Goal: Transaction & Acquisition: Register for event/course

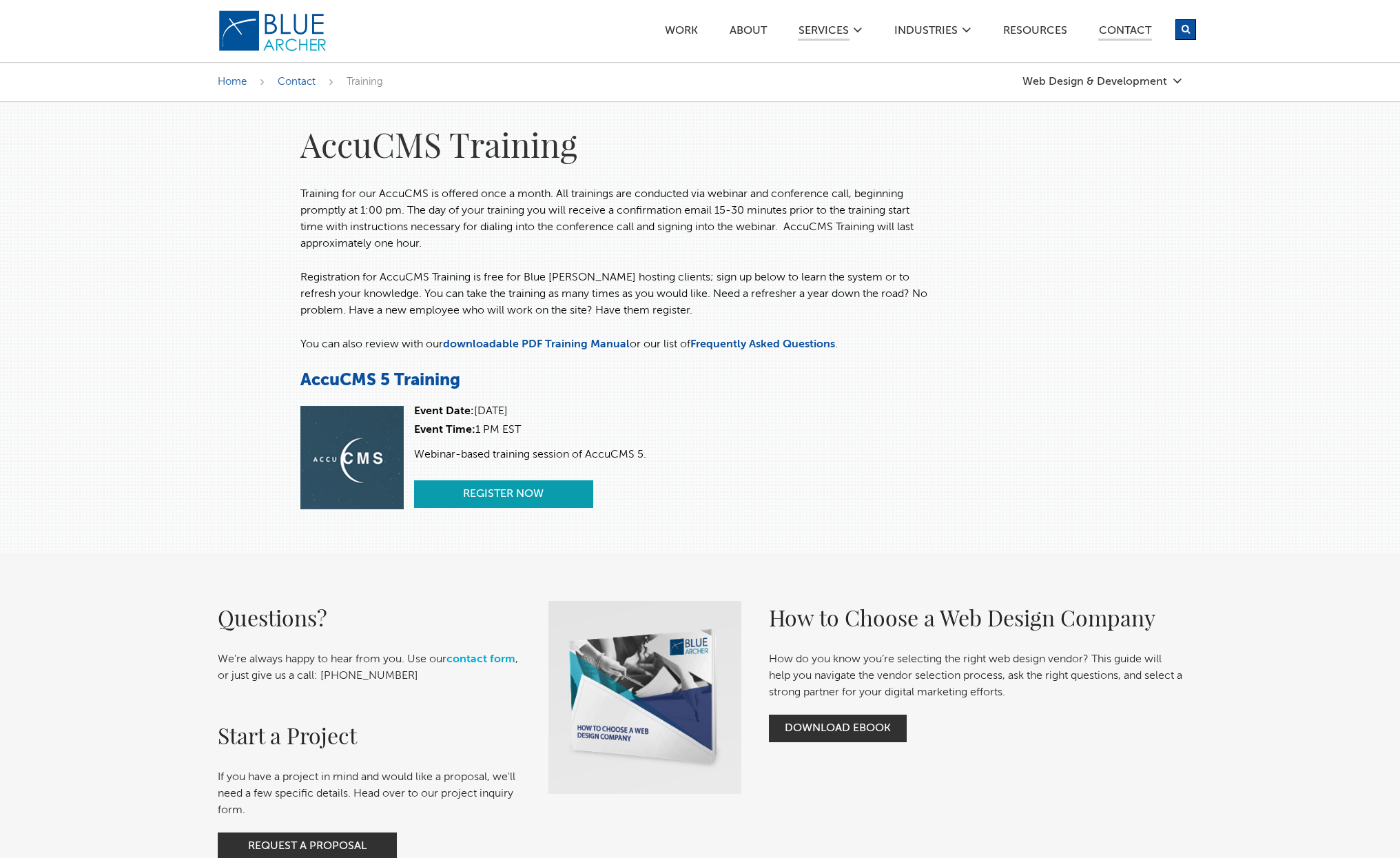
click at [521, 500] on link "Register Now" at bounding box center [503, 494] width 179 height 28
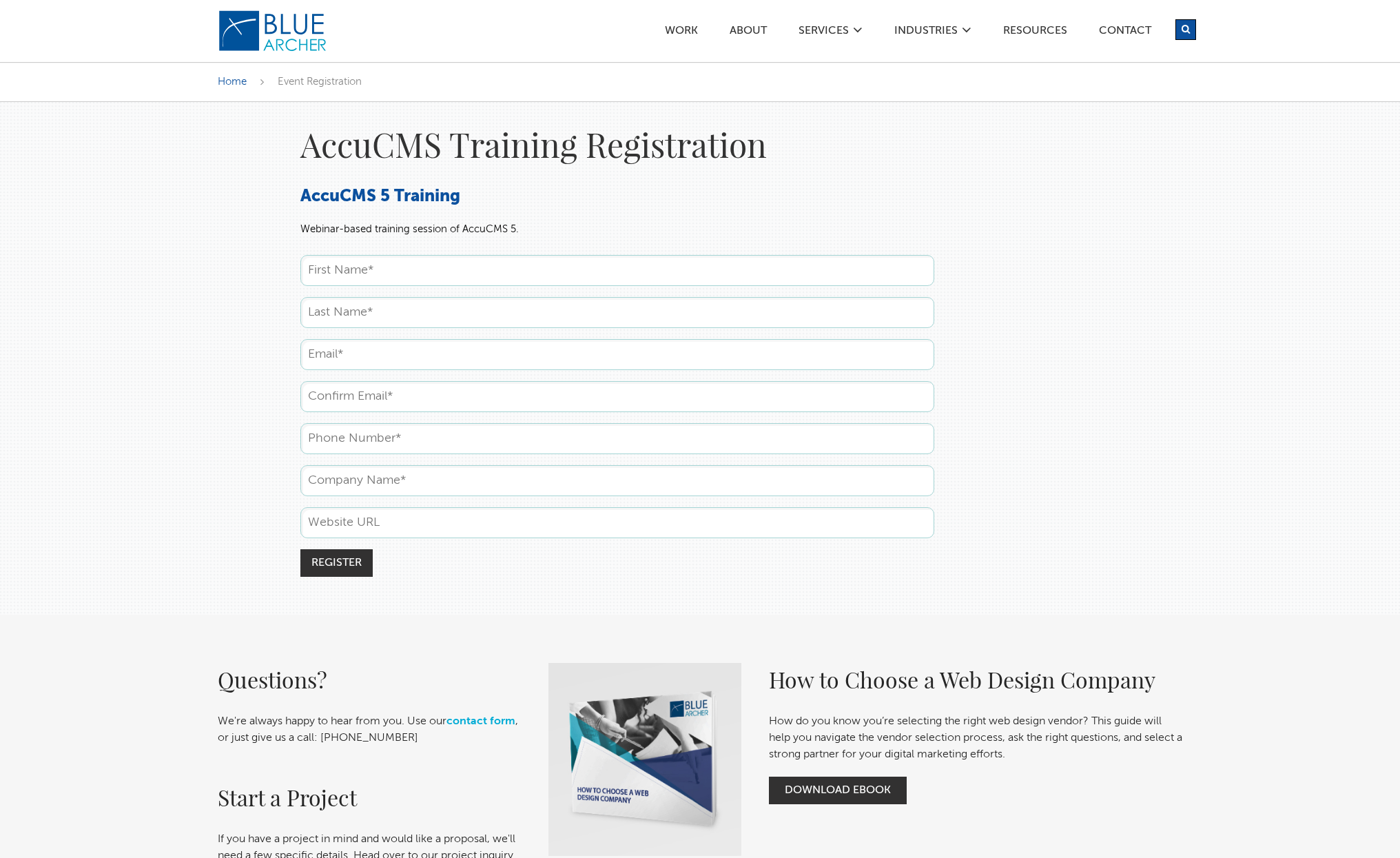
click at [361, 274] on input "text" at bounding box center [617, 271] width 634 height 31
type input "[PERSON_NAME]"
type input "[PERSON_NAME][EMAIL_ADDRESS][PERSON_NAME][DOMAIN_NAME]"
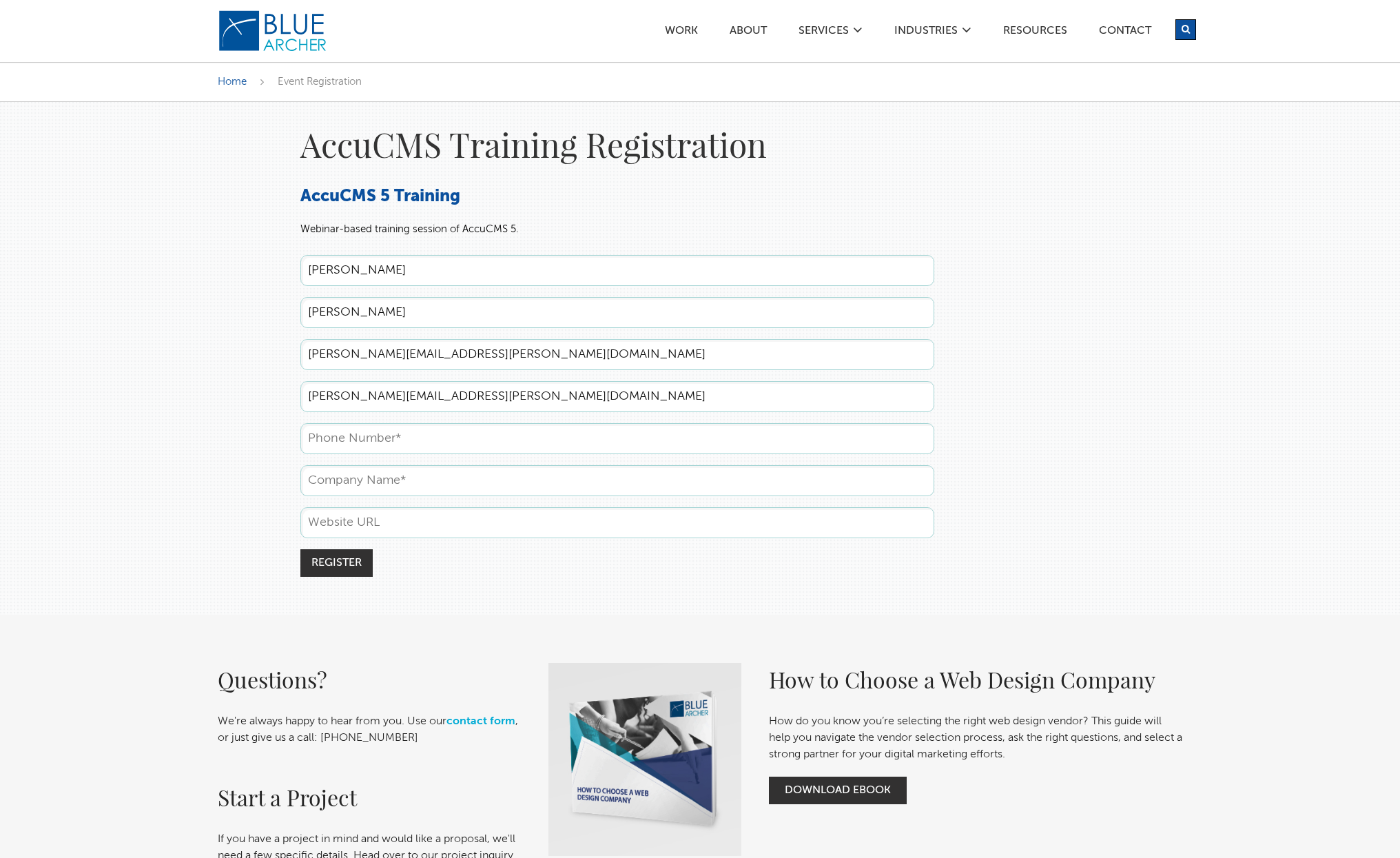
type input "4126548978"
click at [419, 477] on input "text" at bounding box center [617, 481] width 634 height 31
type input "Felician Sisters of [GEOGRAPHIC_DATA]"
drag, startPoint x: 462, startPoint y: 523, endPoint x: 484, endPoint y: 523, distance: 22.0
click at [462, 523] on input "text" at bounding box center [617, 523] width 634 height 31
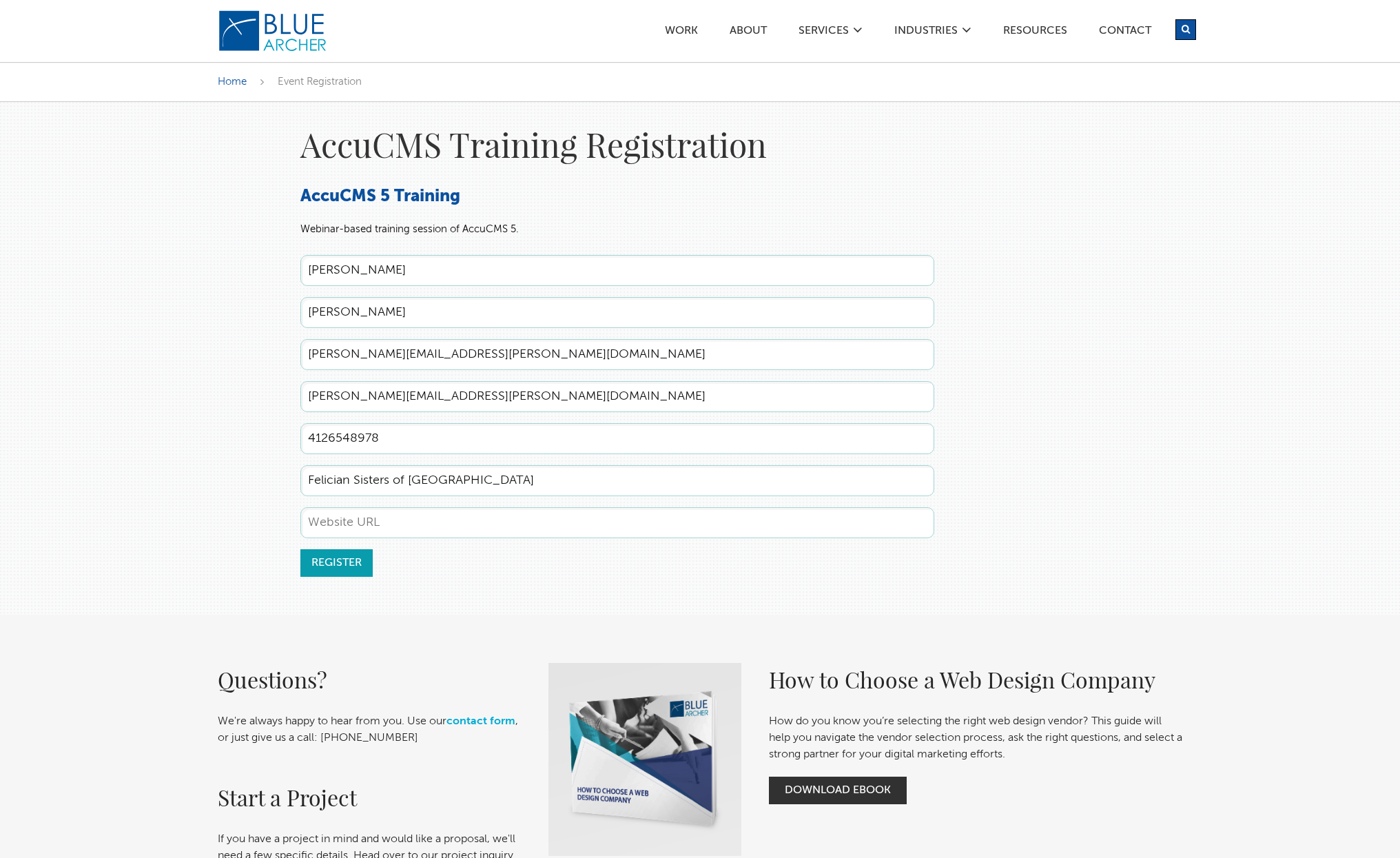
click at [336, 562] on input "Register" at bounding box center [336, 563] width 72 height 28
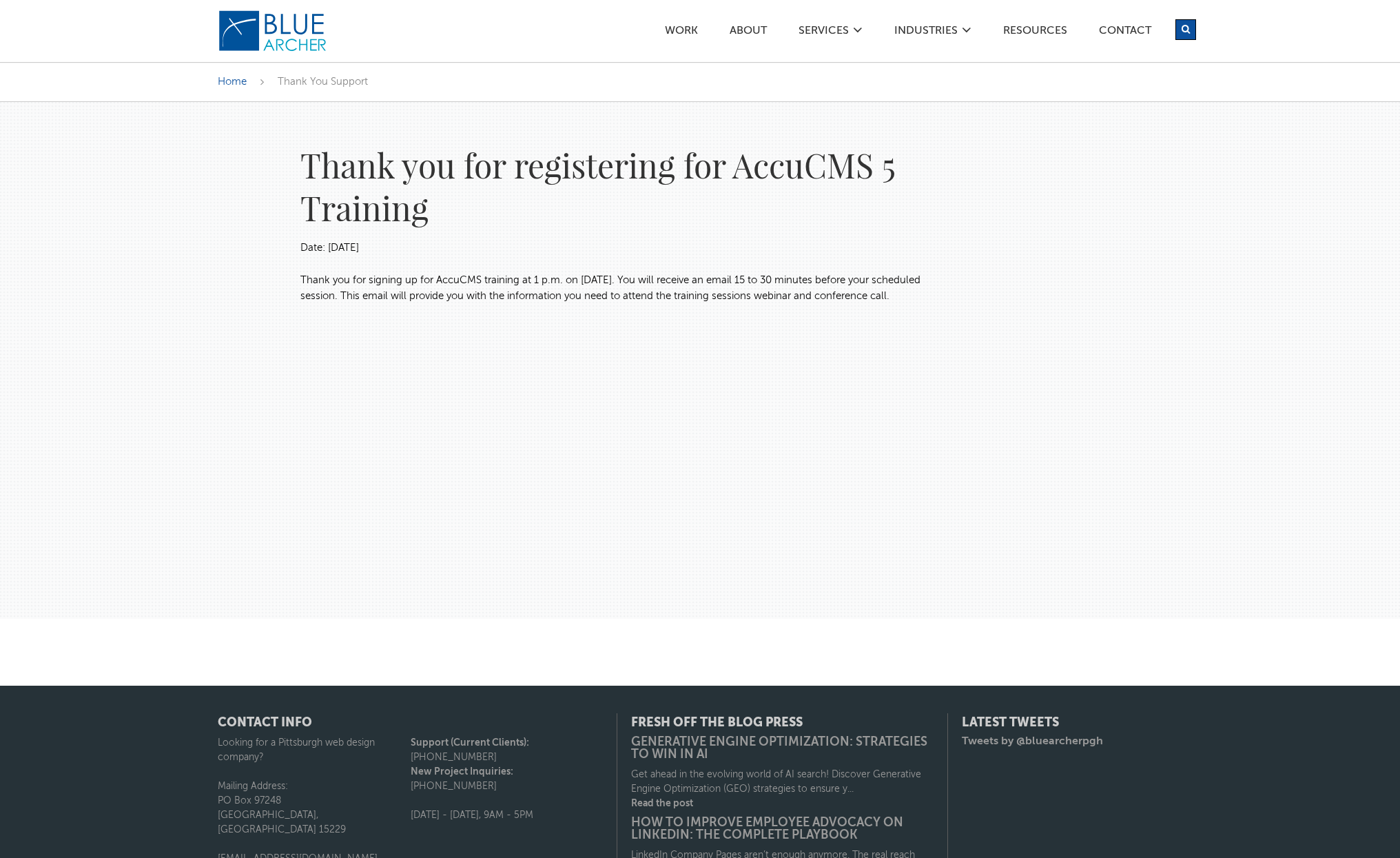
drag, startPoint x: 332, startPoint y: 311, endPoint x: 288, endPoint y: 171, distance: 146.8
click at [288, 171] on div "Thank you for registering for AccuCMS 5 Training Date: 10/14/2025 ​Thank you fo…" at bounding box center [618, 222] width 662 height 240
